Goal: Check status: Check status

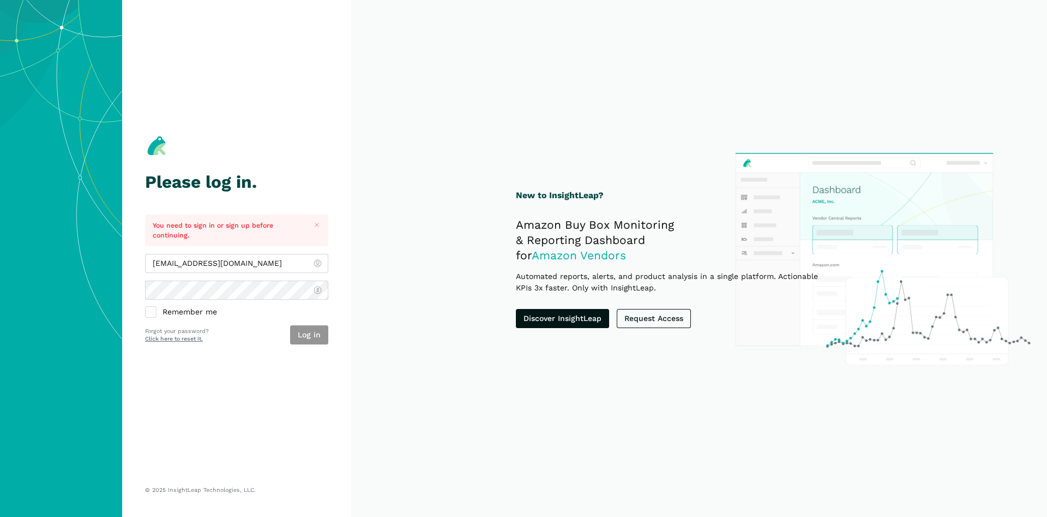
type input "[EMAIL_ADDRESS][DOMAIN_NAME]"
click at [313, 326] on button "Log in" at bounding box center [309, 334] width 38 height 19
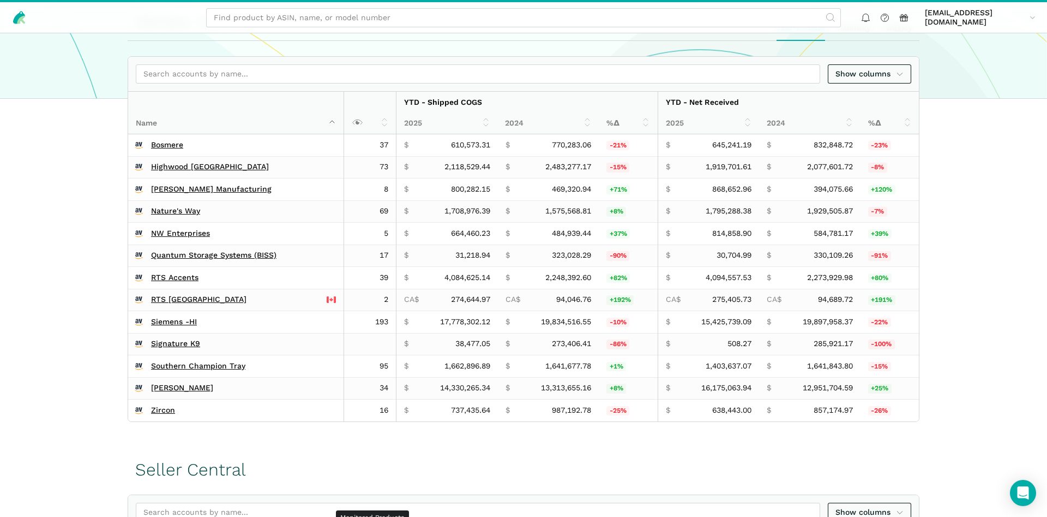
scroll to position [445, 0]
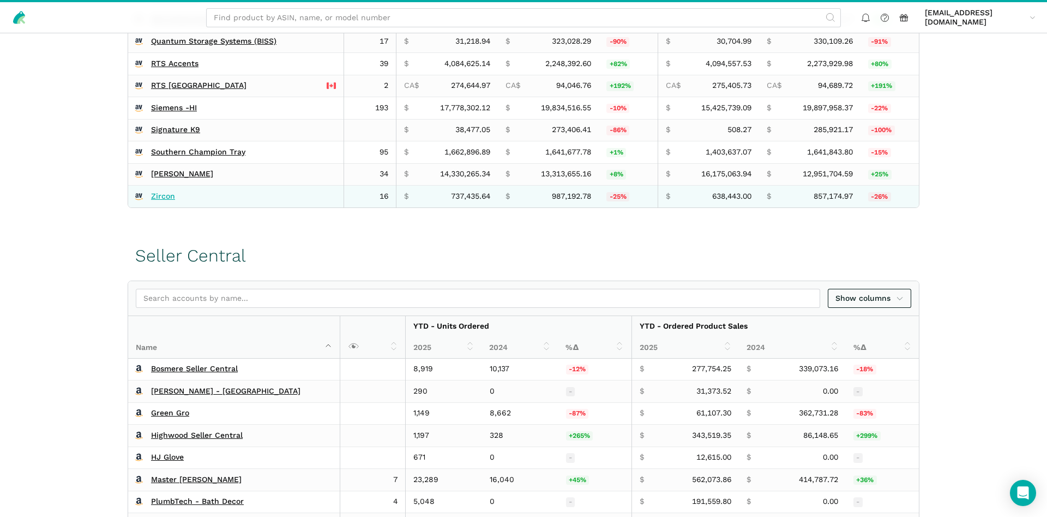
click at [163, 196] on link "Zircon" at bounding box center [163, 196] width 24 height 10
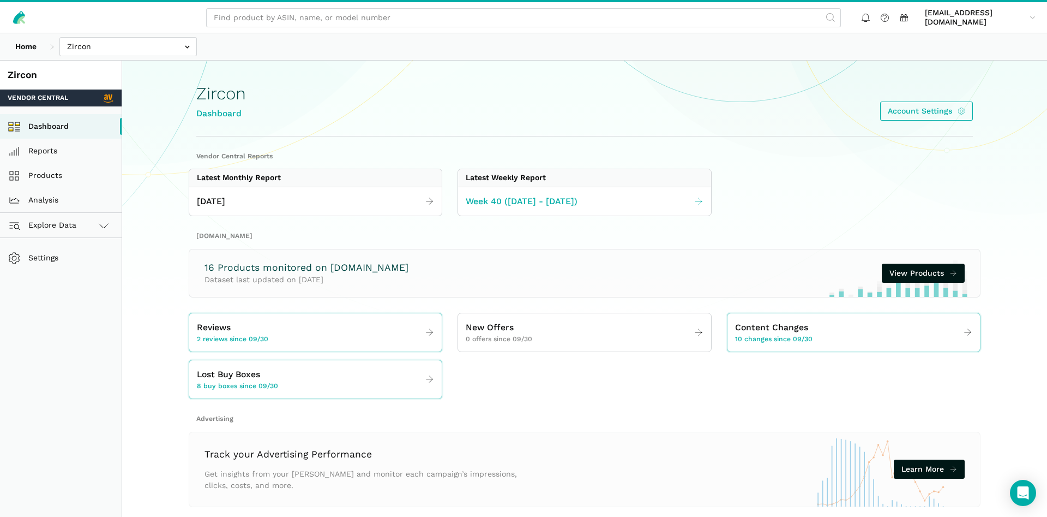
click at [550, 208] on link "Week 40 ([DATE] - [DATE])" at bounding box center [584, 201] width 253 height 21
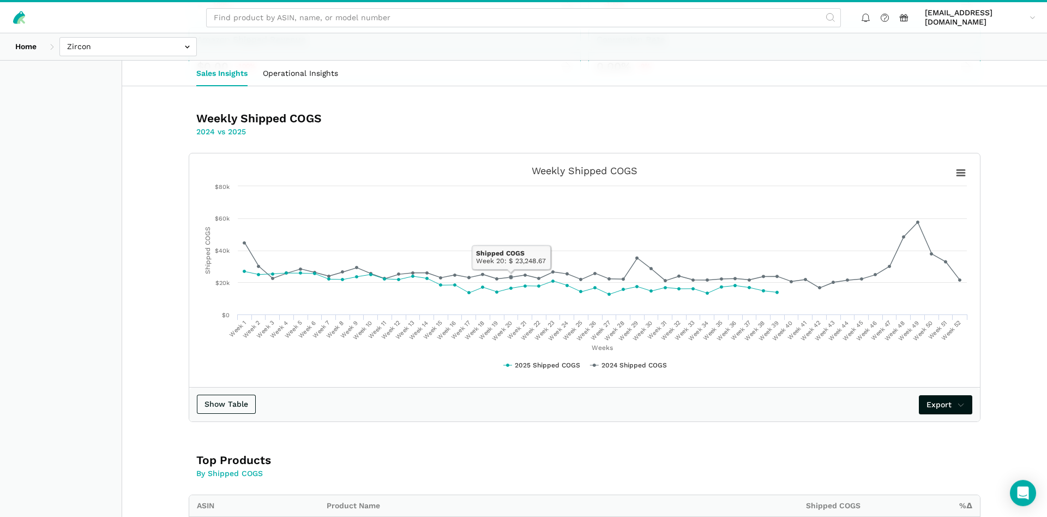
scroll to position [167, 0]
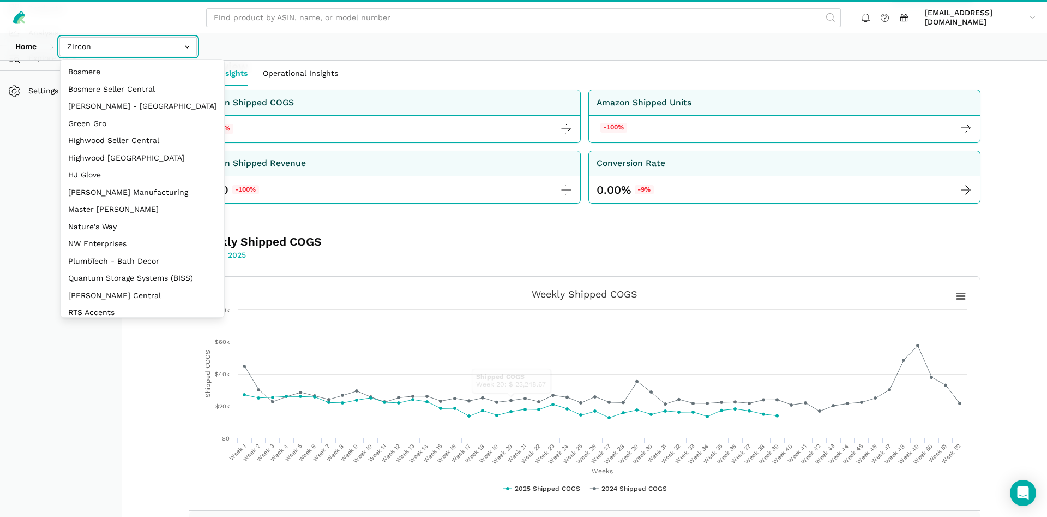
click at [100, 46] on input "text" at bounding box center [127, 46] width 137 height 19
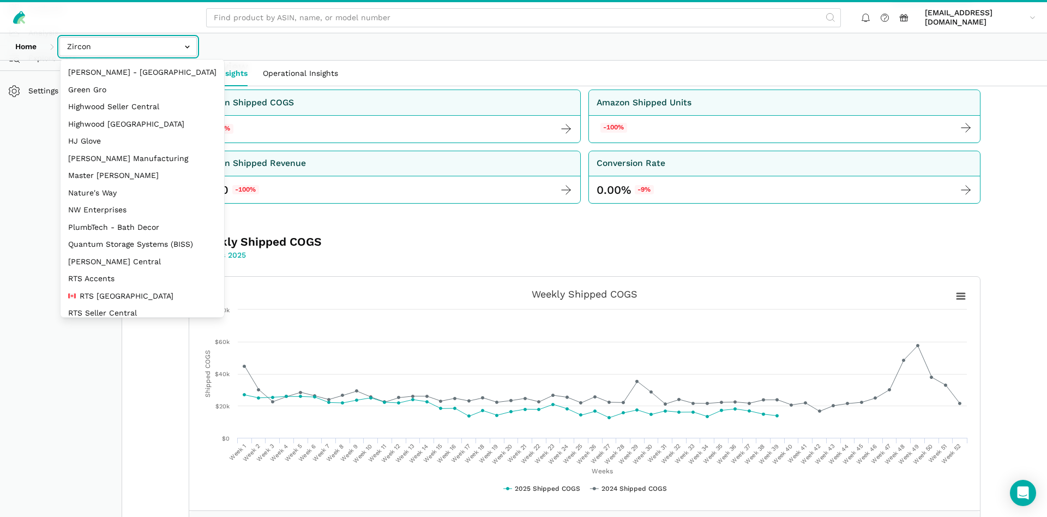
scroll to position [146, 0]
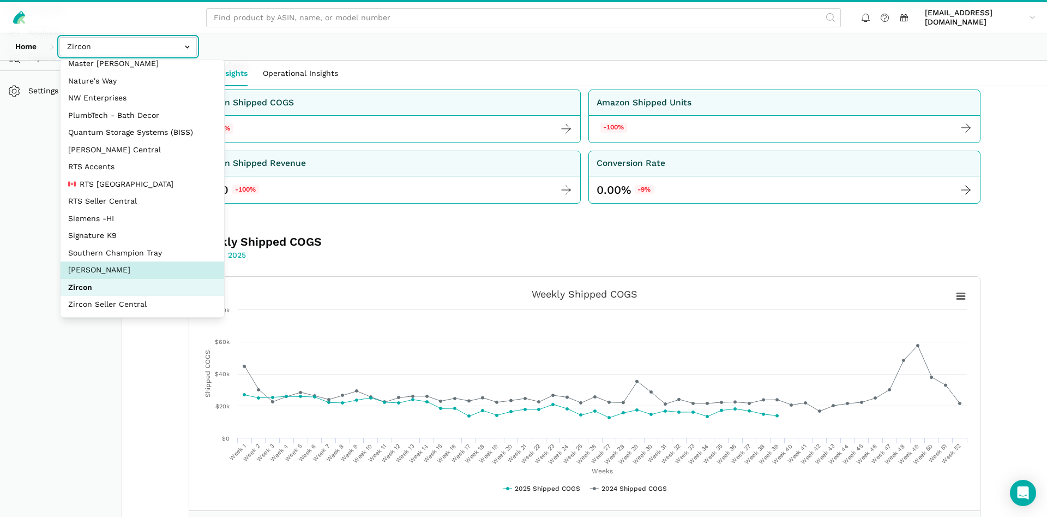
select select "5moWWUoXWPPauPLKpEqKhGJ3"
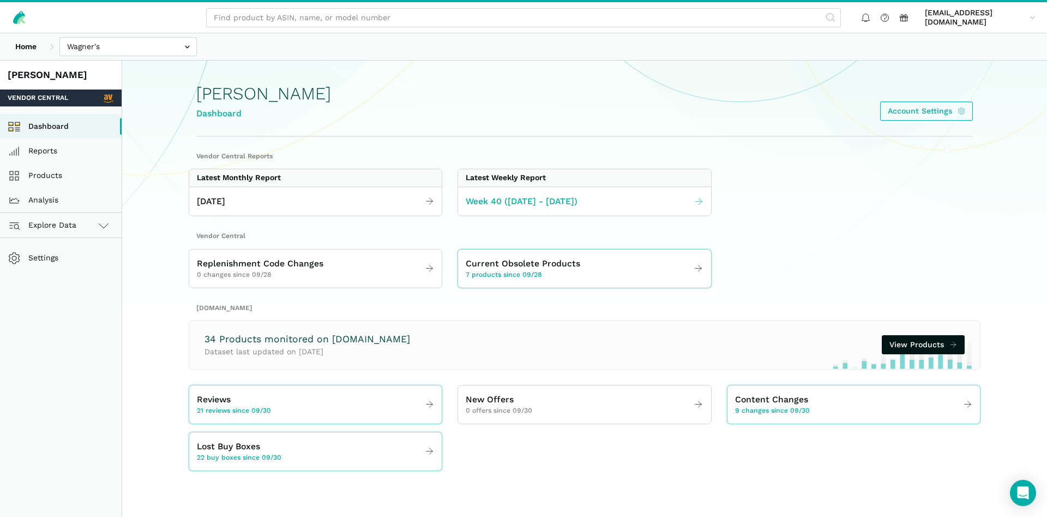
click at [601, 210] on link "Week 40 ([DATE] - [DATE])" at bounding box center [584, 201] width 253 height 21
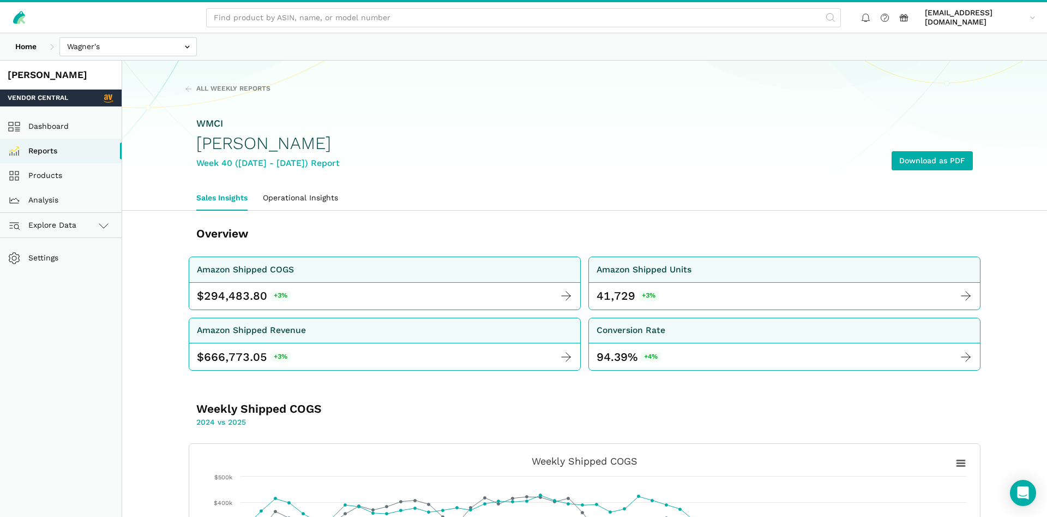
click at [35, 77] on div "[PERSON_NAME]" at bounding box center [61, 75] width 106 height 14
click at [52, 123] on link "Dashboard" at bounding box center [61, 126] width 122 height 25
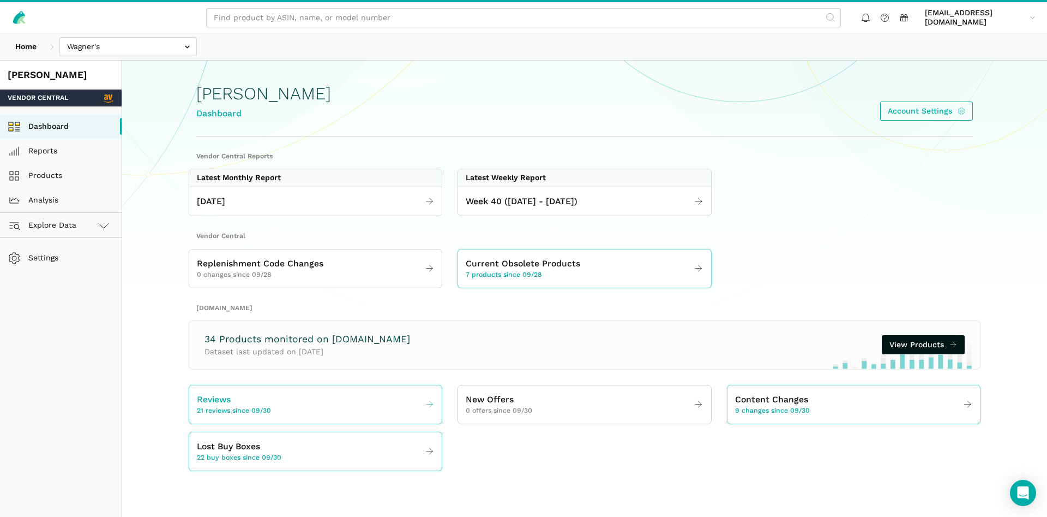
click at [260, 407] on span "21 reviews since 09/30" at bounding box center [234, 411] width 74 height 10
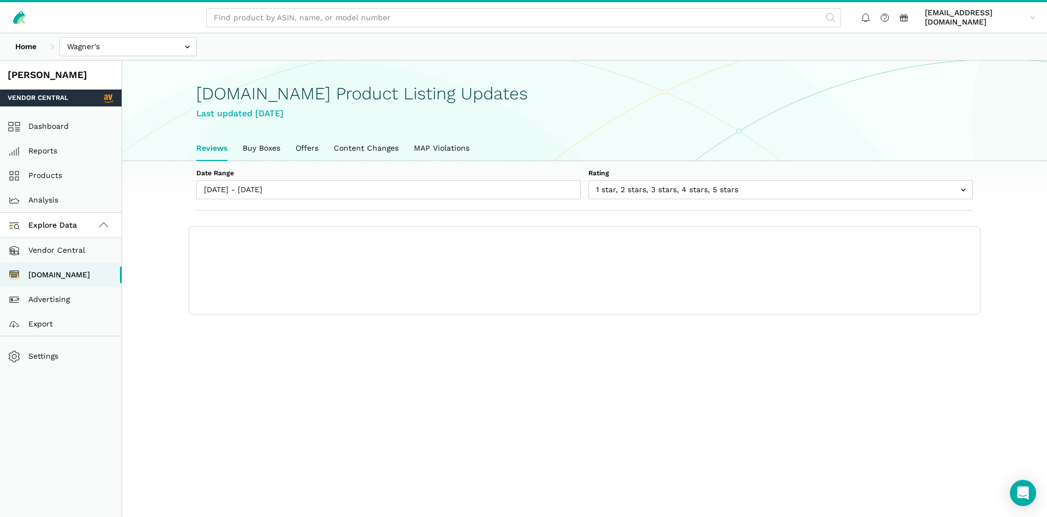
scroll to position [4, 0]
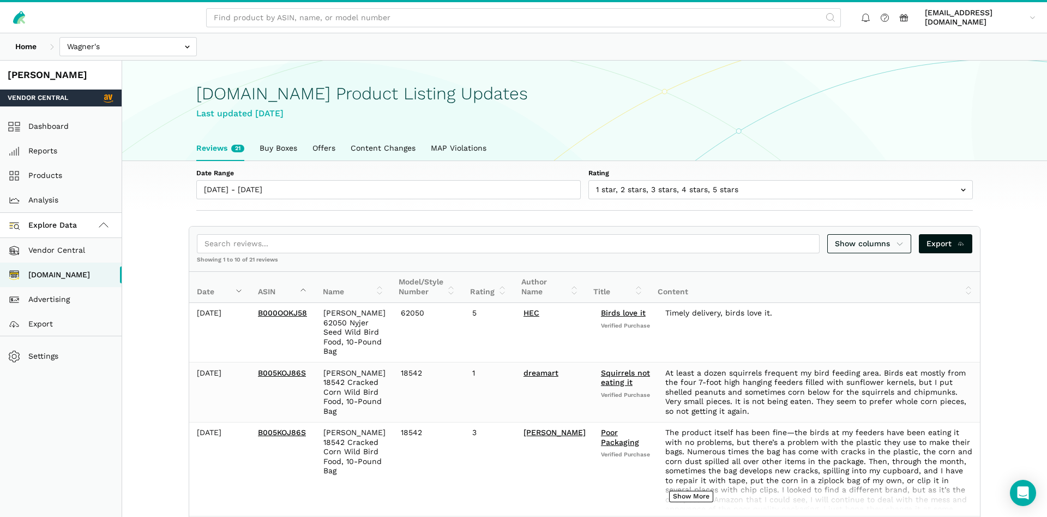
drag, startPoint x: 164, startPoint y: 188, endPoint x: 182, endPoint y: 194, distance: 19.0
click at [169, 188] on section "Date Range [DATE] - [DATE] Rating 1 star 2 stars 3 stars 4 stars 5 stars" at bounding box center [584, 186] width 925 height 50
click at [231, 175] on div "Date Range [DATE] - [DATE]" at bounding box center [388, 184] width 385 height 31
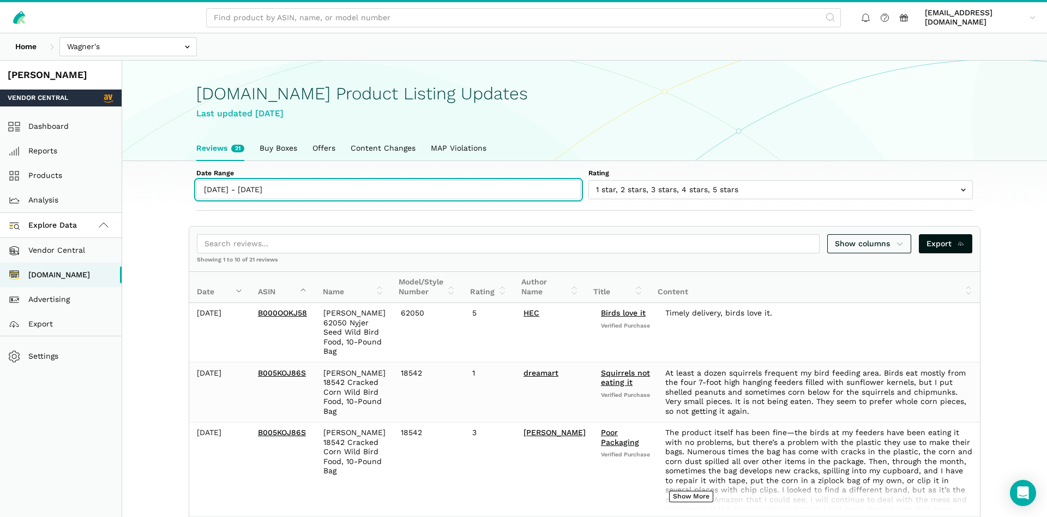
type input "[DATE]"
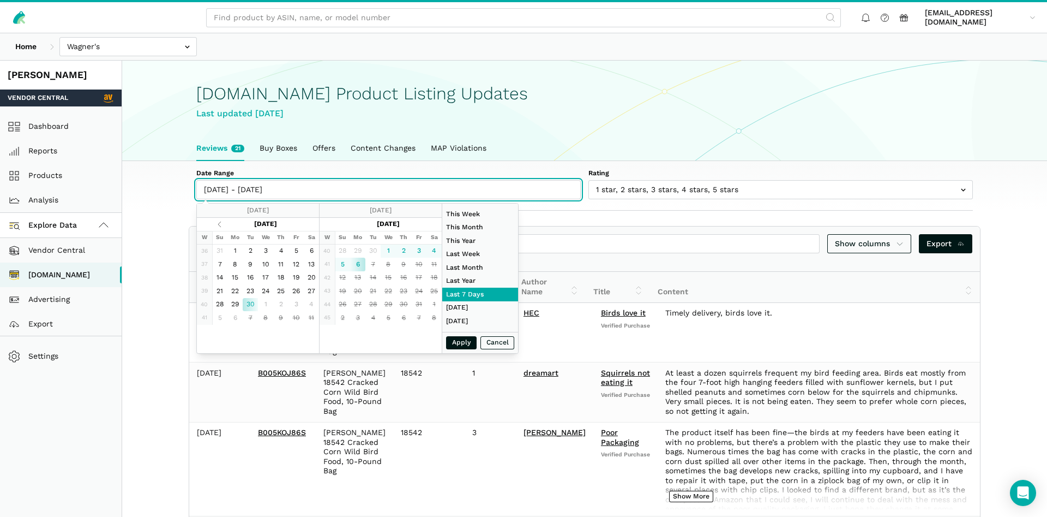
click at [227, 187] on input "[DATE] - [DATE]" at bounding box center [388, 189] width 385 height 19
type input "[DATE]"
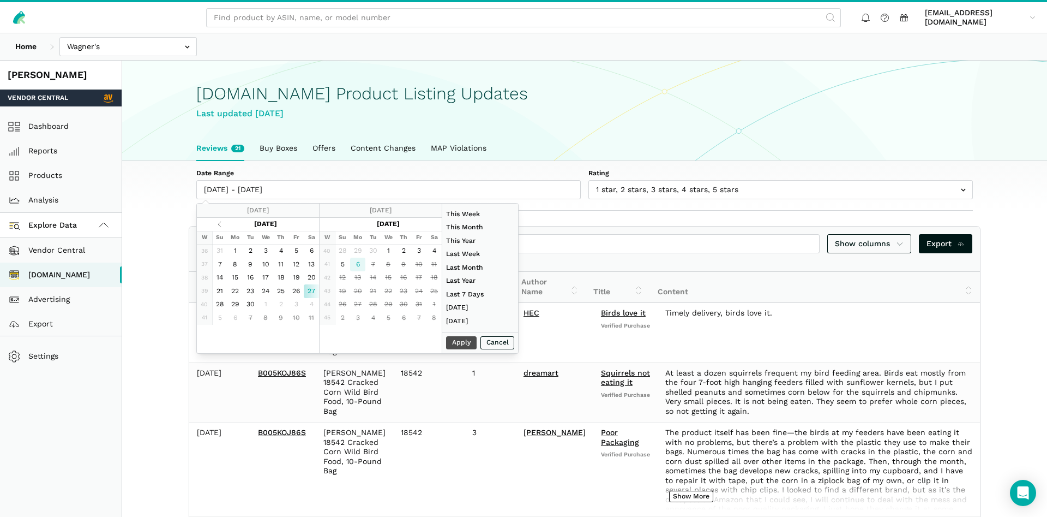
type input "[DATE]"
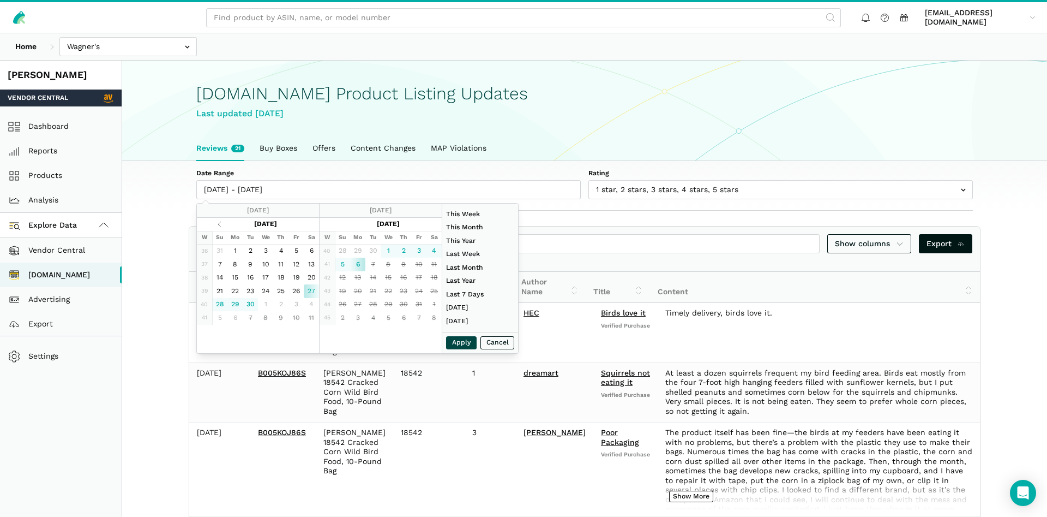
click at [460, 341] on button "Apply" at bounding box center [461, 343] width 31 height 14
type input "[DATE] - [DATE]"
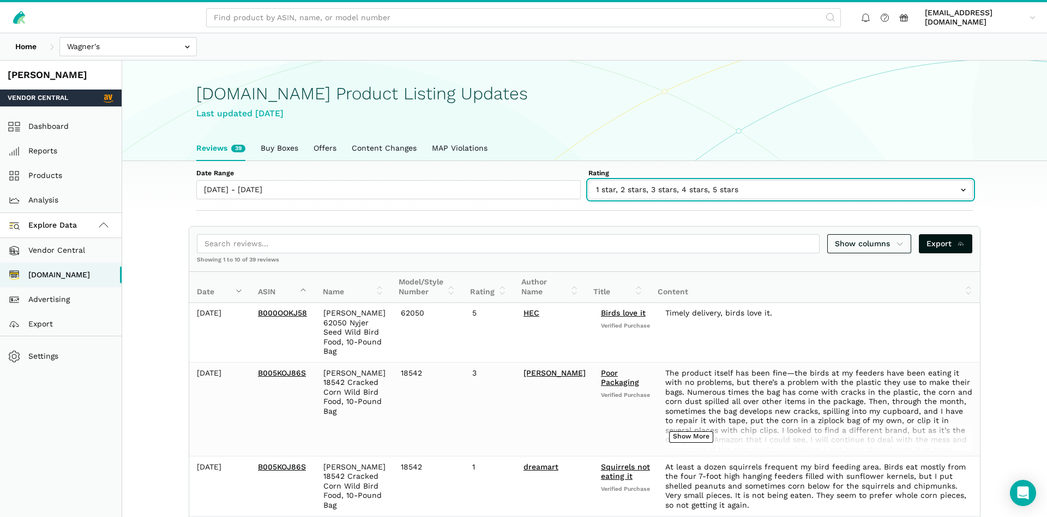
click at [668, 193] on input "text" at bounding box center [781, 189] width 385 height 19
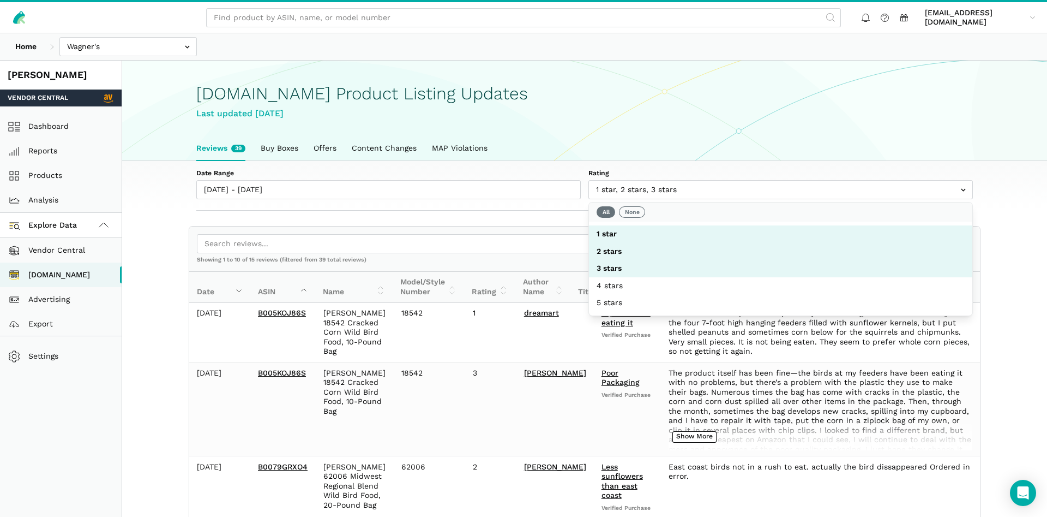
click at [868, 113] on div "Last updated [DATE]" at bounding box center [584, 114] width 777 height 14
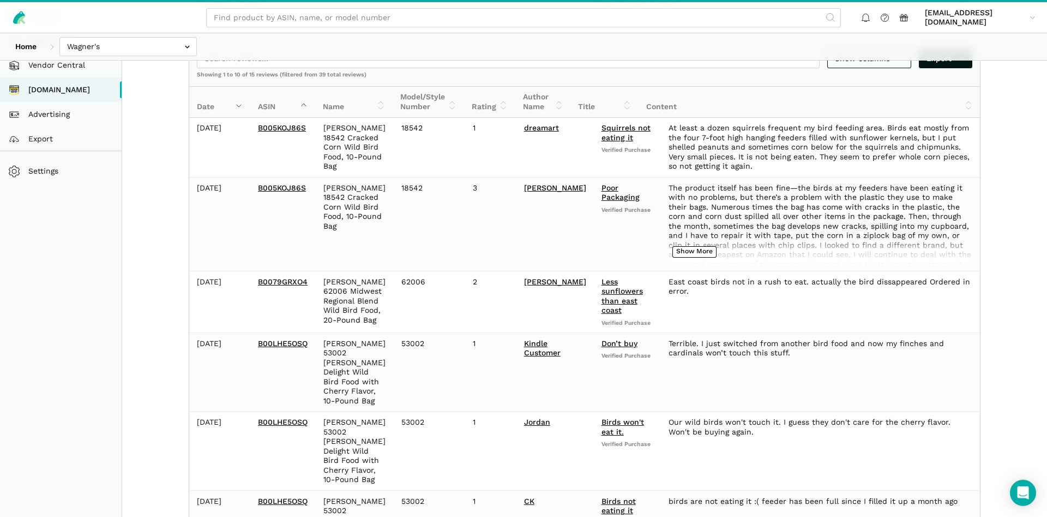
scroll to position [535, 0]
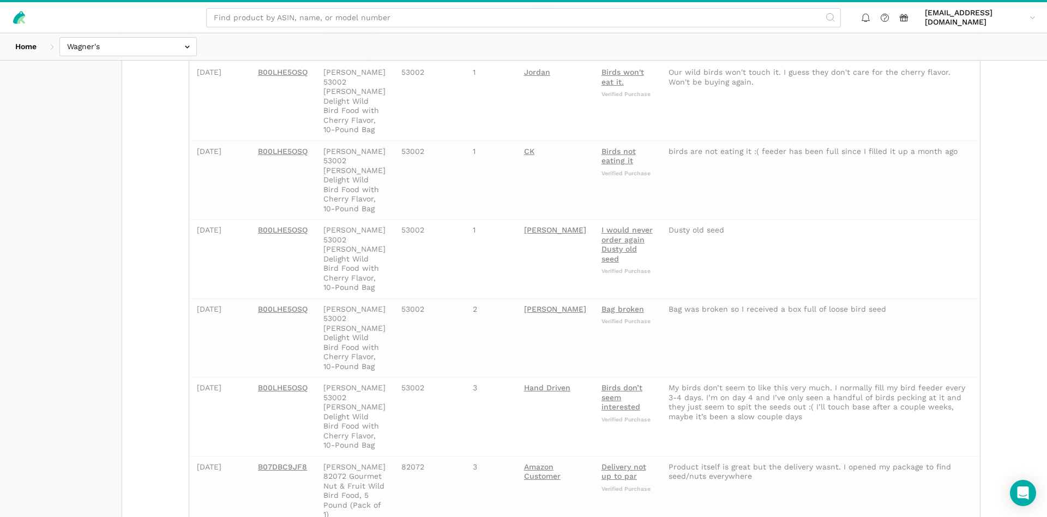
scroll to position [104, 0]
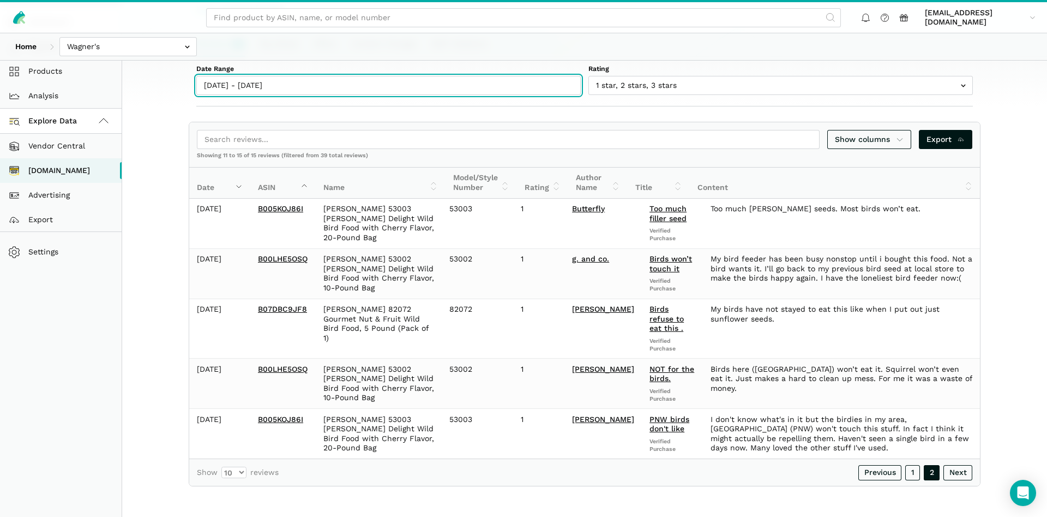
click at [259, 82] on input "[DATE] - [DATE]" at bounding box center [388, 85] width 385 height 19
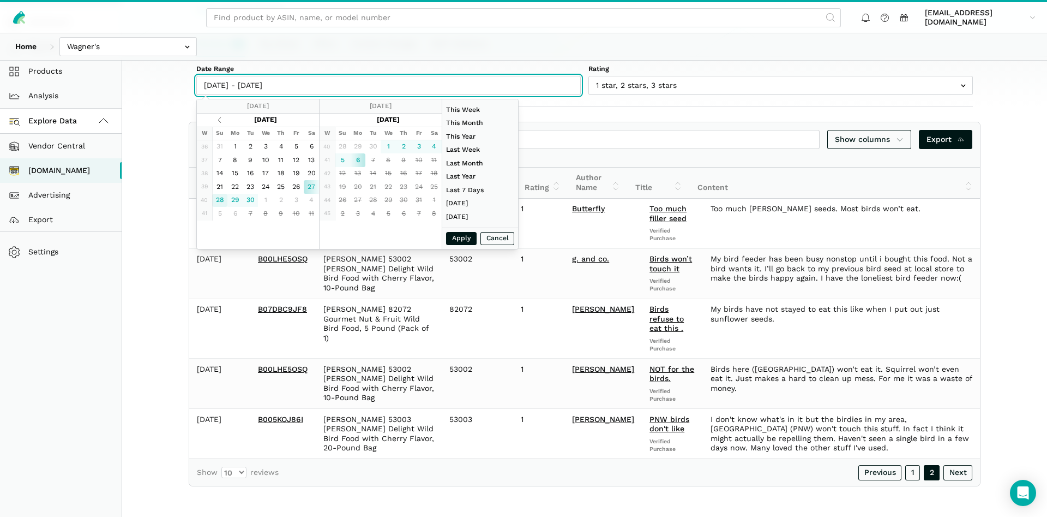
type input "[DATE]"
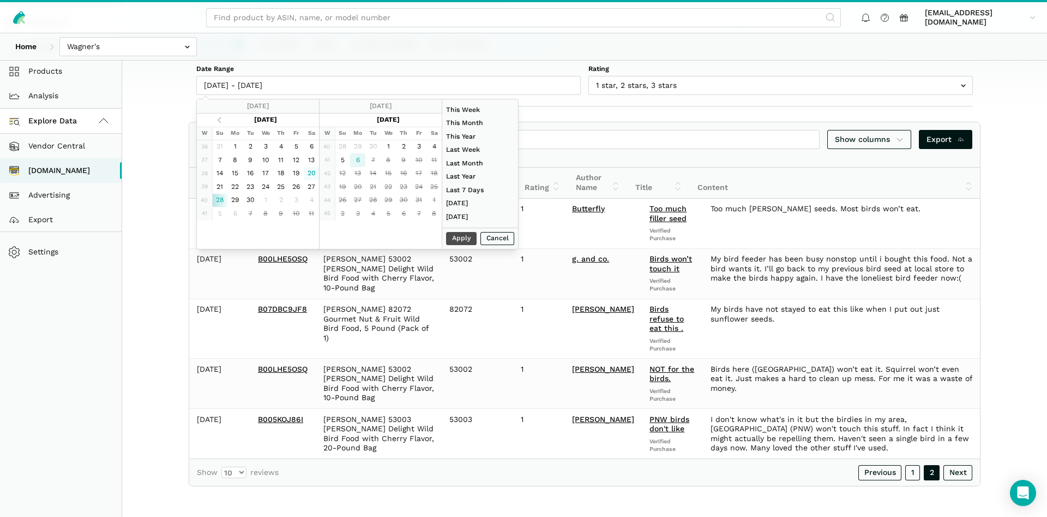
type input "[DATE]"
click at [473, 241] on button "Apply" at bounding box center [461, 239] width 31 height 14
type input "[DATE] - [DATE]"
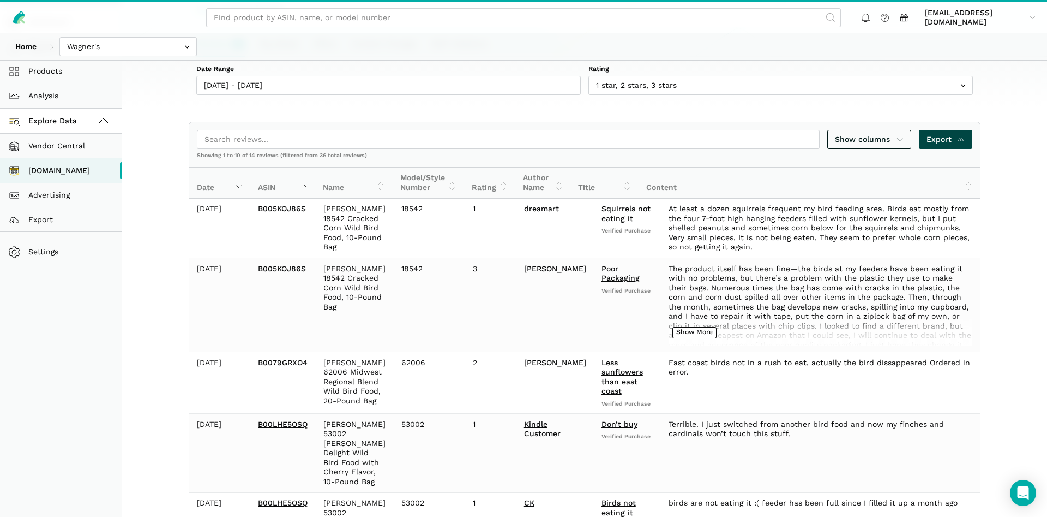
click at [949, 137] on span "Export" at bounding box center [946, 139] width 39 height 11
click at [795, 39] on div "Home [GEOGRAPHIC_DATA] [GEOGRAPHIC_DATA] [PERSON_NAME] - [GEOGRAPHIC_DATA] Gree…" at bounding box center [523, 46] width 1047 height 27
